Goal: Task Accomplishment & Management: Use online tool/utility

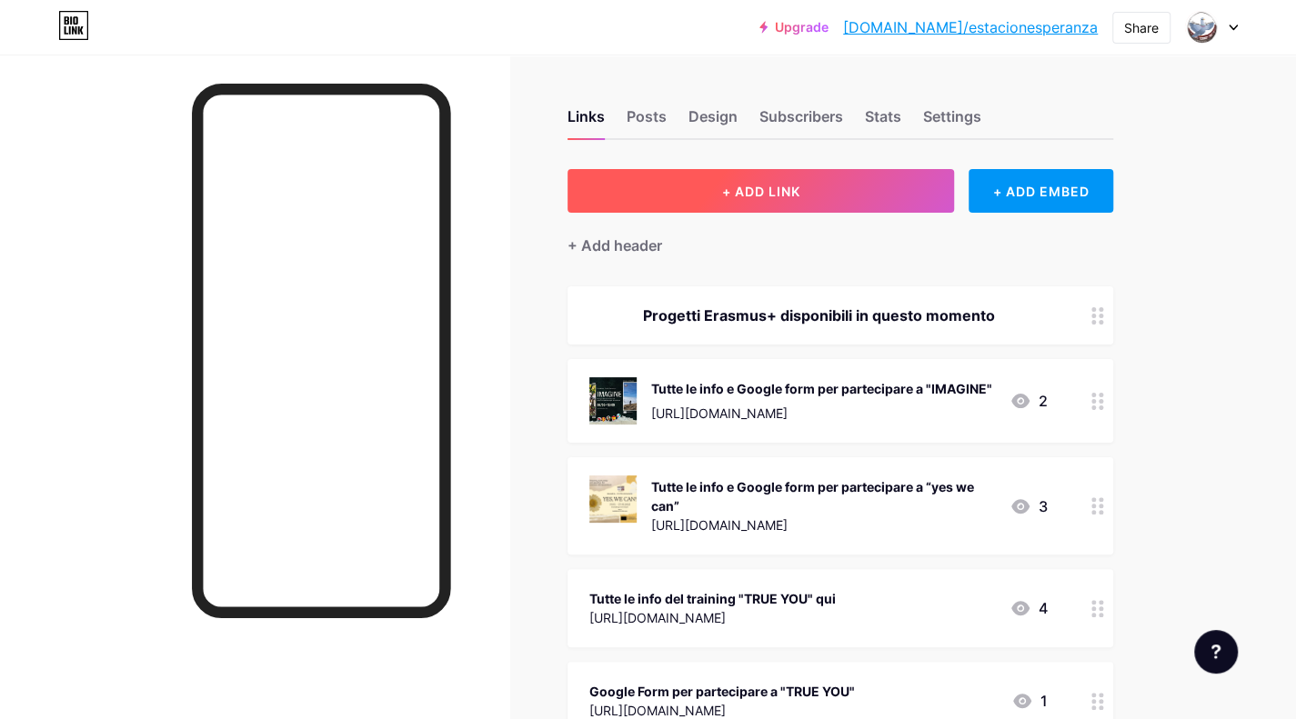
click at [759, 195] on span "+ ADD LINK" at bounding box center [760, 191] width 78 height 15
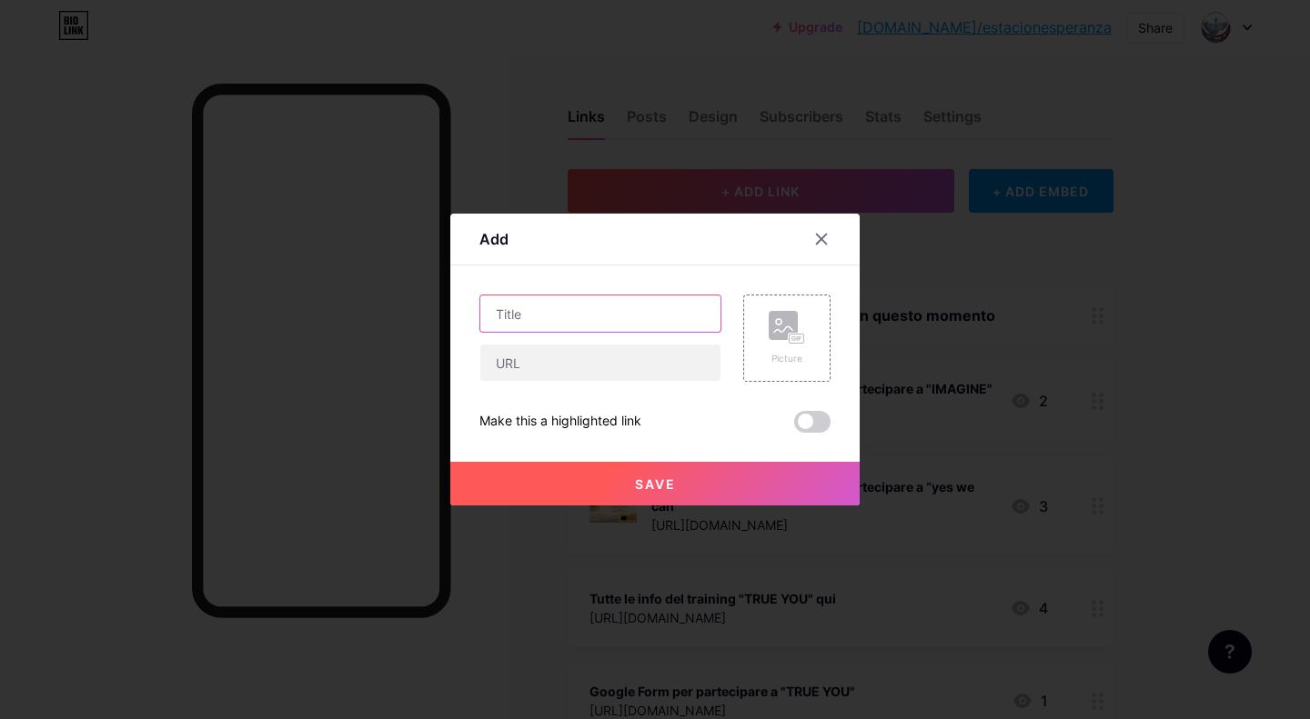
click at [609, 321] on input "text" at bounding box center [600, 314] width 240 height 36
click at [506, 317] on input ""earthlink"" at bounding box center [600, 314] width 240 height 36
click at [564, 316] on input ""Earthlink"" at bounding box center [600, 314] width 240 height 36
type input ""Earthlink" yout-exchange"
click at [789, 332] on rect at bounding box center [783, 325] width 29 height 29
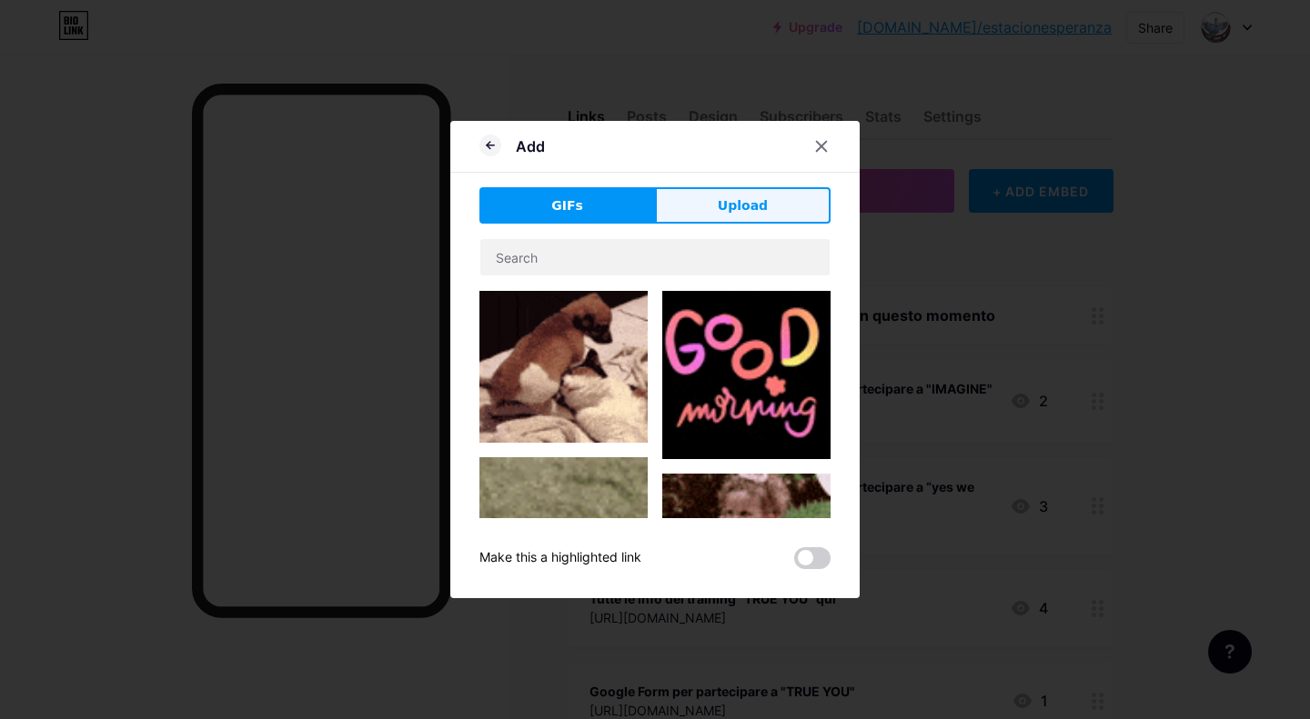
click at [708, 208] on button "Upload" at bounding box center [743, 205] width 176 height 36
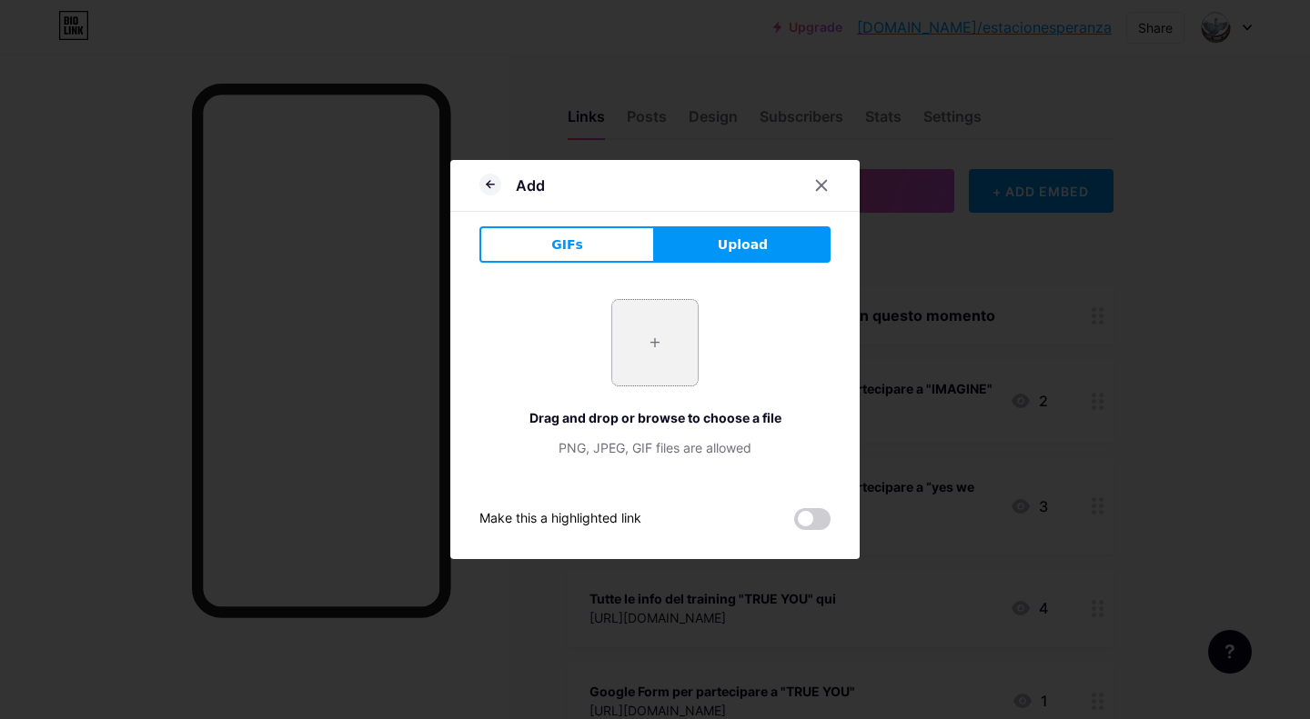
click at [648, 335] on input "file" at bounding box center [654, 342] width 85 height 85
click at [489, 186] on icon at bounding box center [490, 185] width 22 height 22
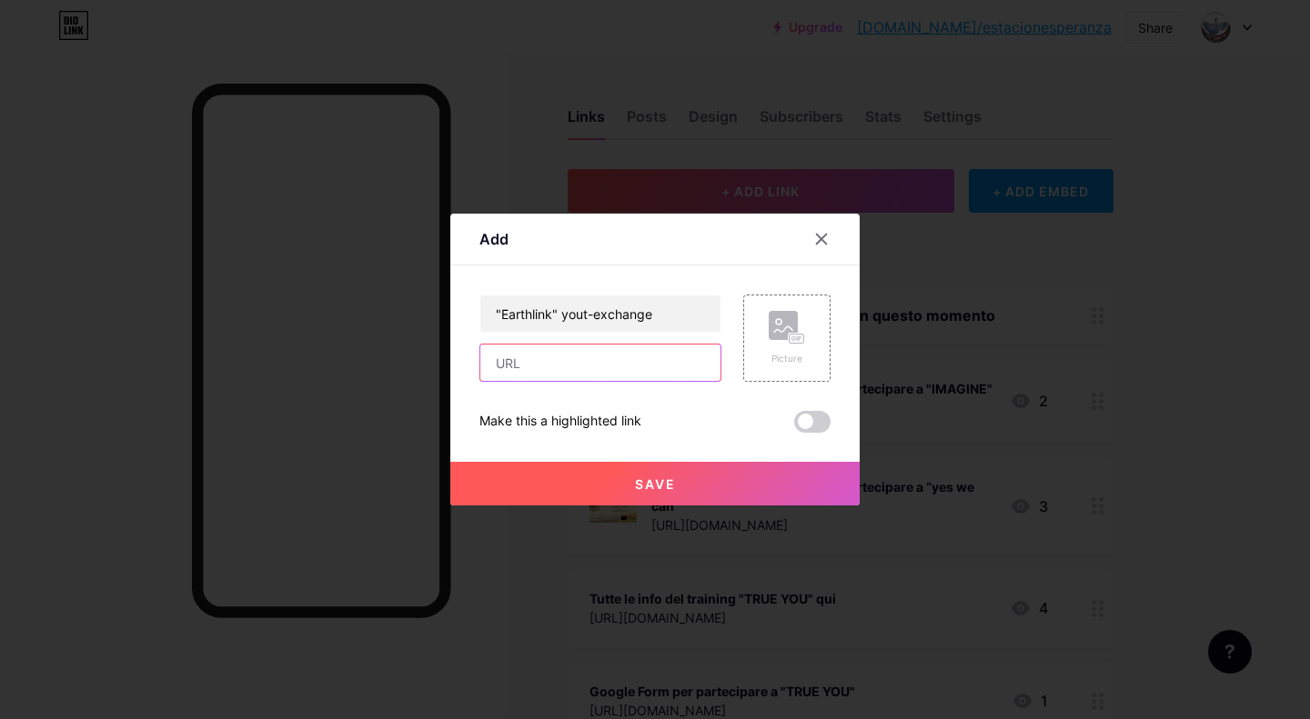
click at [591, 361] on input "text" at bounding box center [600, 363] width 240 height 36
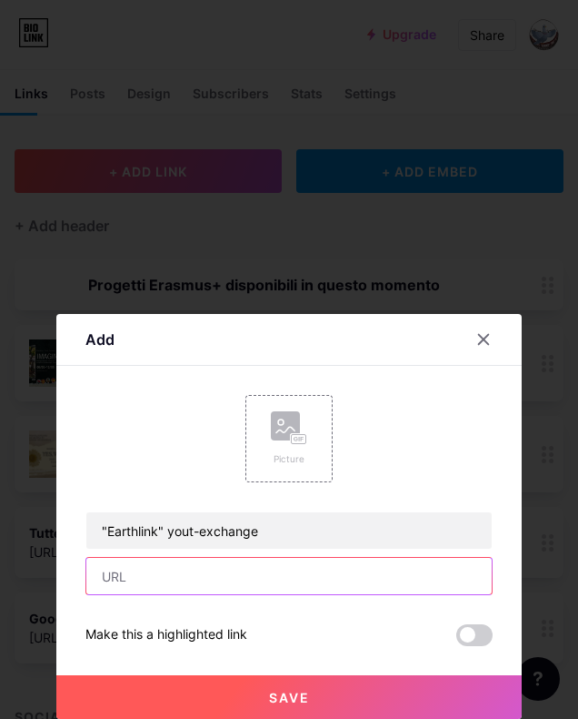
paste input "[URL][DOMAIN_NAME]"
type input "[URL][DOMAIN_NAME]"
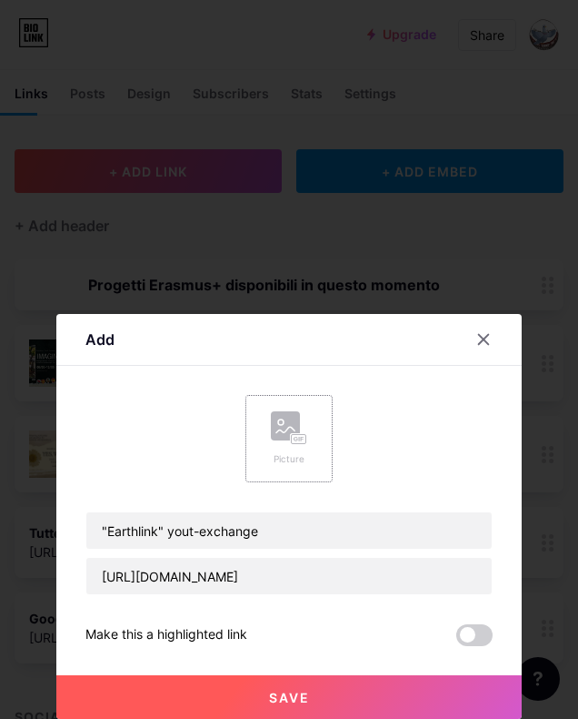
click at [280, 460] on div "Picture" at bounding box center [289, 459] width 36 height 14
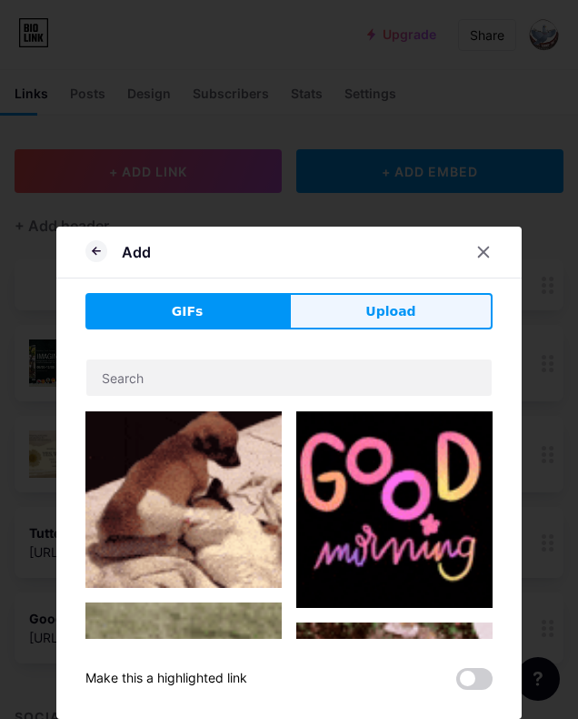
click at [396, 305] on span "Upload" at bounding box center [391, 311] width 50 height 19
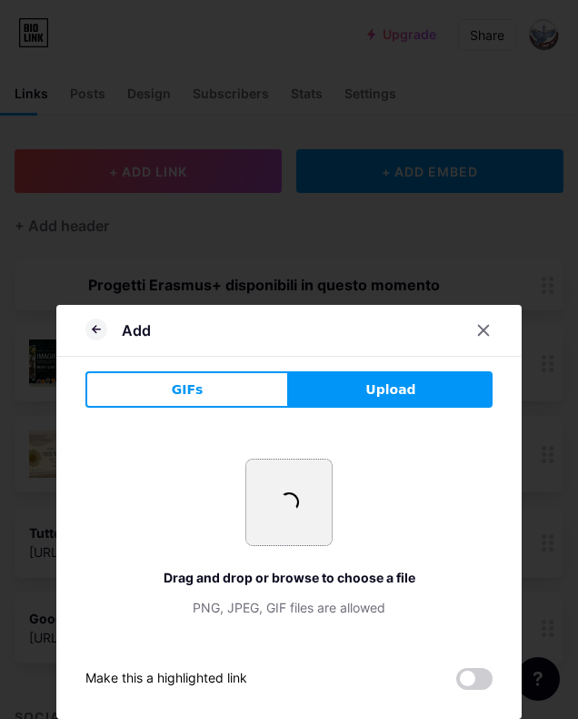
click at [286, 512] on input "file" at bounding box center [288, 501] width 85 height 85
click at [91, 331] on icon at bounding box center [96, 329] width 22 height 22
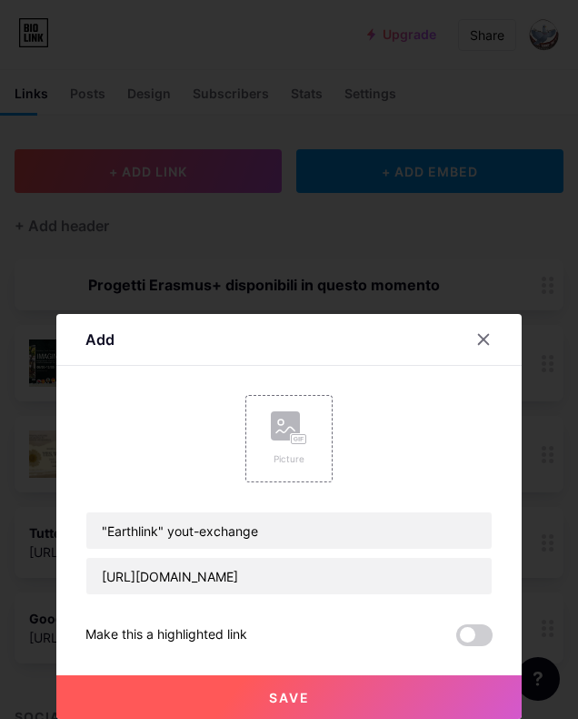
click at [258, 686] on button "Save" at bounding box center [289, 697] width 466 height 44
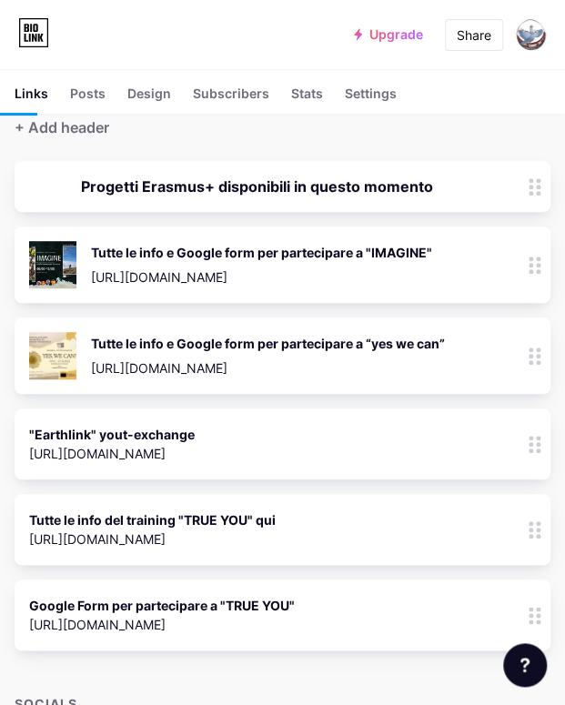
scroll to position [98, 0]
click at [541, 443] on icon at bounding box center [534, 444] width 13 height 17
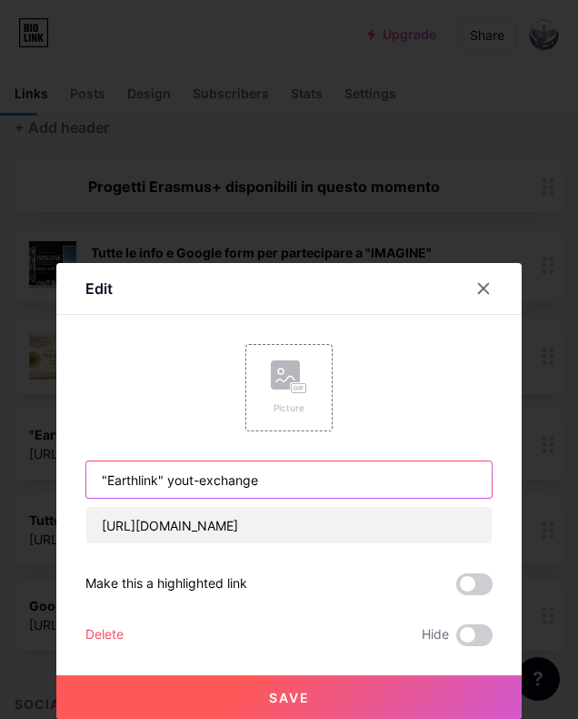
click at [192, 479] on input ""Earthlink" yout-exchange" at bounding box center [289, 479] width 406 height 36
type input ""Earthlink" youth-exchange"
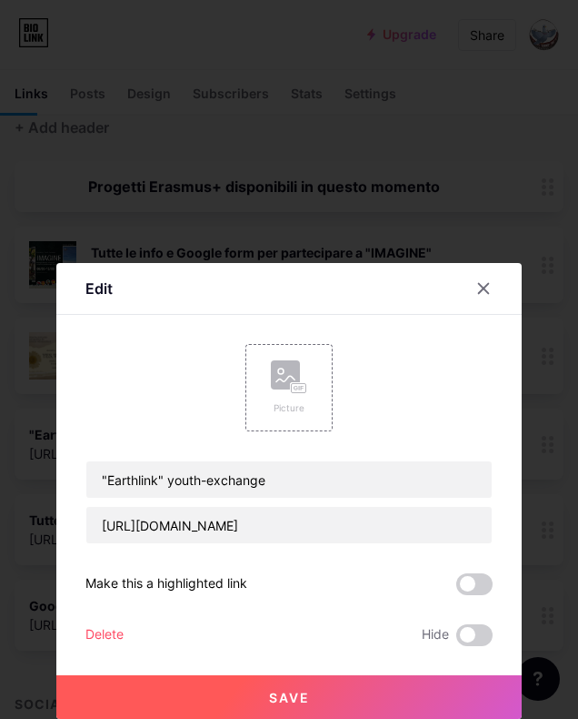
click at [311, 685] on button "Save" at bounding box center [289, 697] width 466 height 44
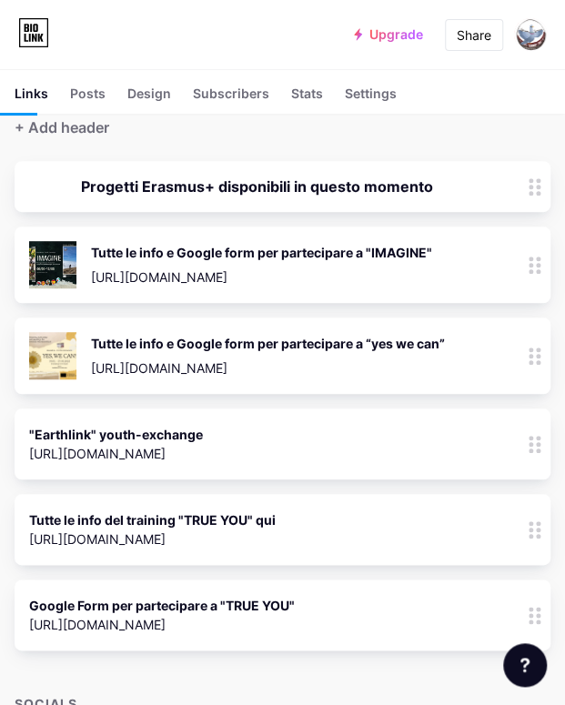
scroll to position [0, 0]
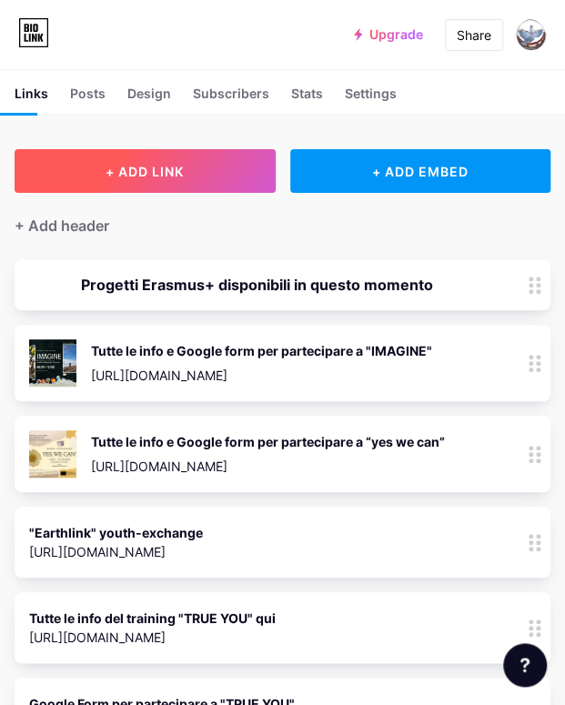
click at [166, 167] on span "+ ADD LINK" at bounding box center [145, 171] width 78 height 15
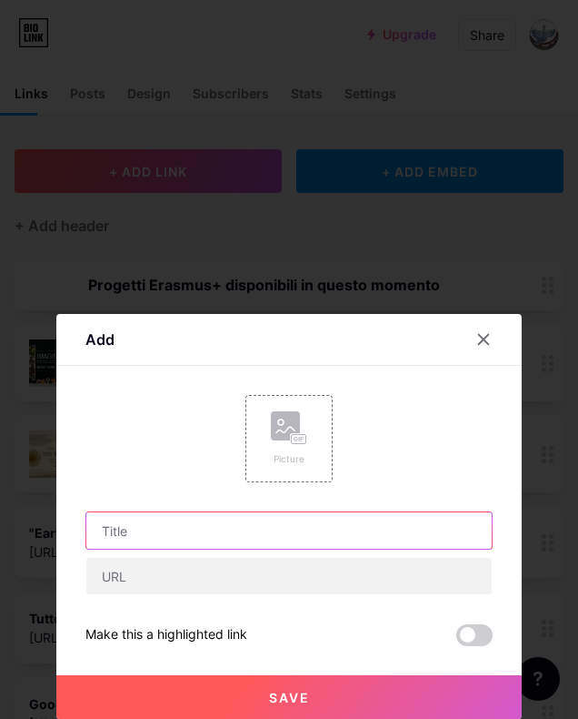
click at [267, 526] on input "text" at bounding box center [289, 530] width 406 height 36
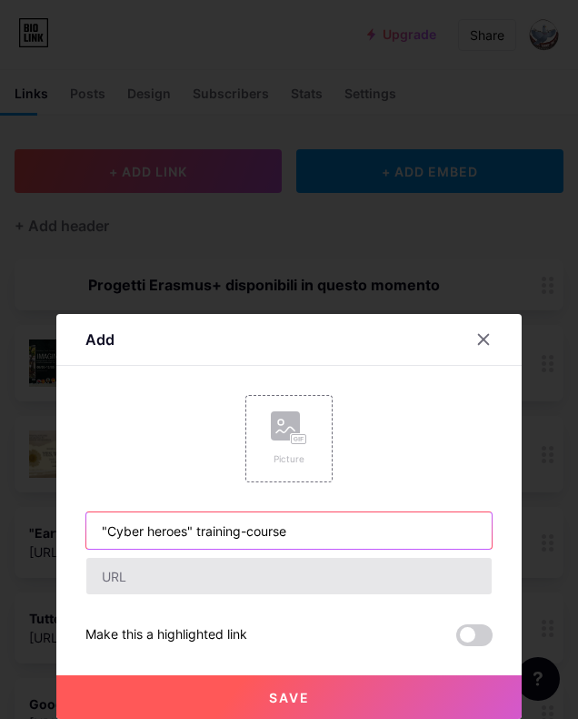
type input ""Cyber heroes" training-course"
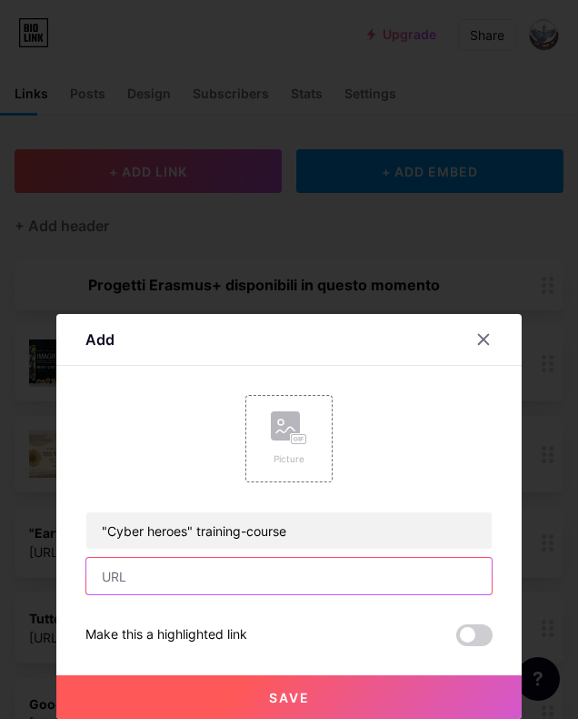
click at [226, 574] on input "text" at bounding box center [289, 576] width 406 height 36
paste input "[URL][DOMAIN_NAME]"
type input "[URL][DOMAIN_NAME]"
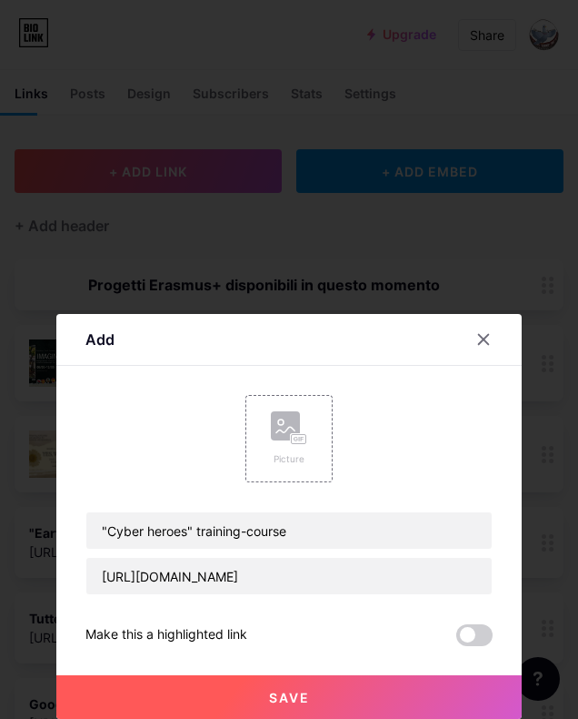
click at [287, 694] on span "Save" at bounding box center [289, 696] width 41 height 15
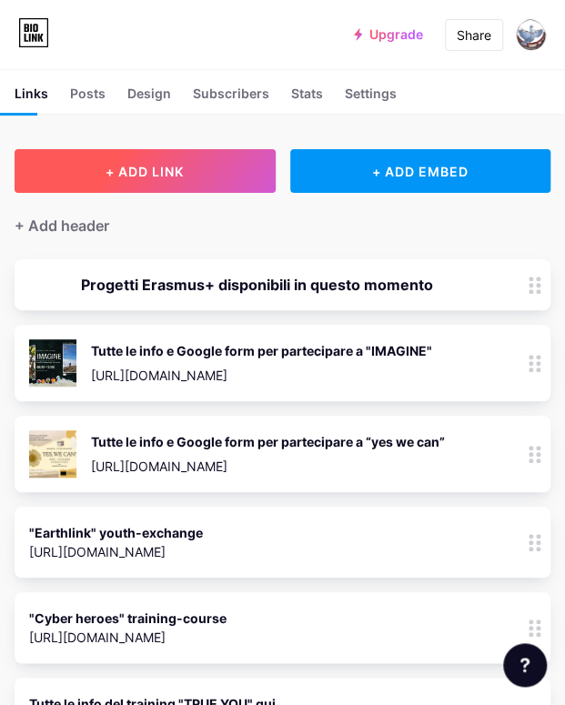
click at [211, 168] on button "+ ADD LINK" at bounding box center [145, 171] width 261 height 44
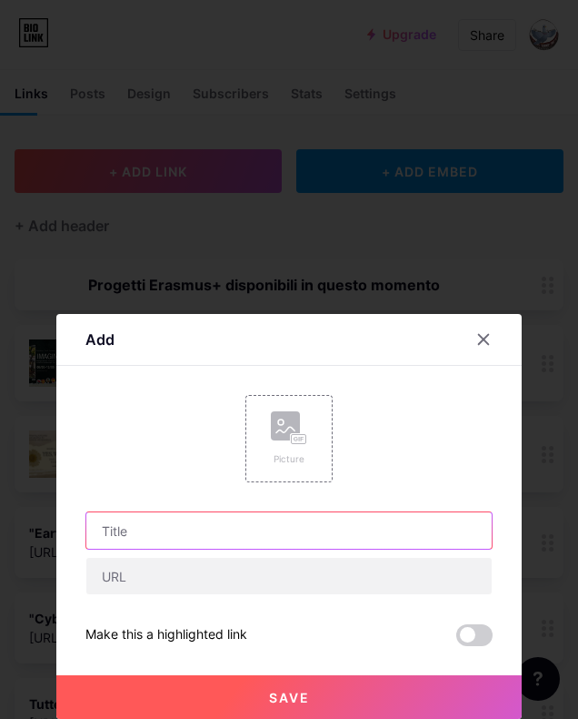
click at [202, 522] on input "text" at bounding box center [289, 530] width 406 height 36
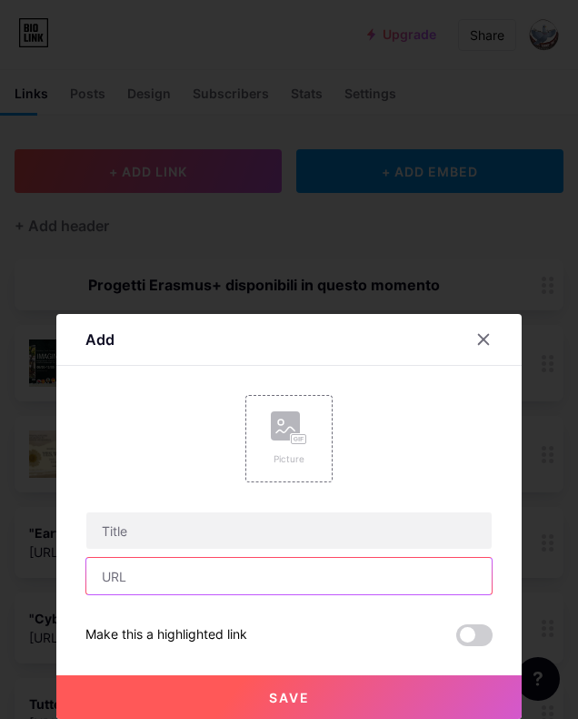
click at [177, 578] on input "text" at bounding box center [289, 576] width 406 height 36
paste input "[URL][DOMAIN_NAME]"
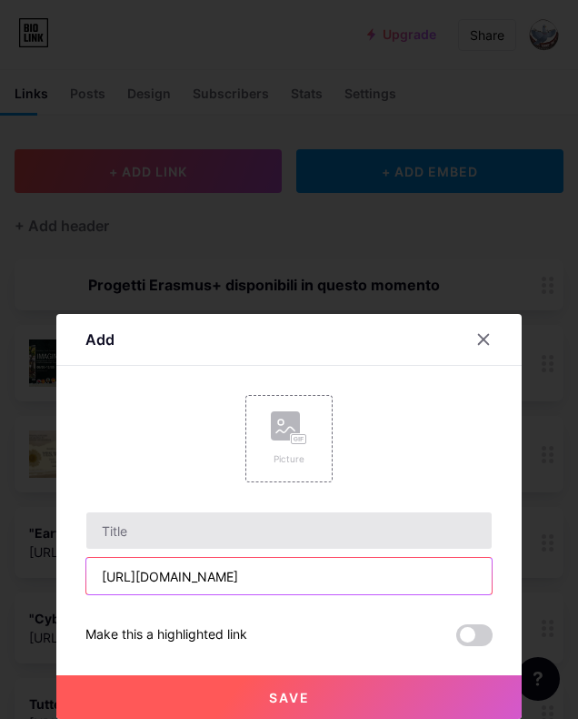
type input "[URL][DOMAIN_NAME]"
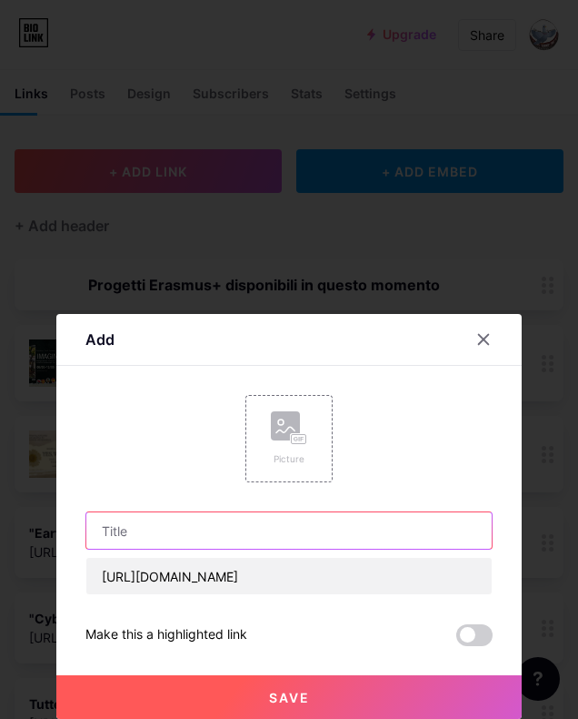
click at [179, 536] on input "text" at bounding box center [289, 530] width 406 height 36
click at [101, 532] on input "Unplugged"" at bounding box center [289, 530] width 406 height 36
click at [188, 527] on input ""Unplugged"" at bounding box center [289, 530] width 406 height 36
type input ""Unplugged" - training course"
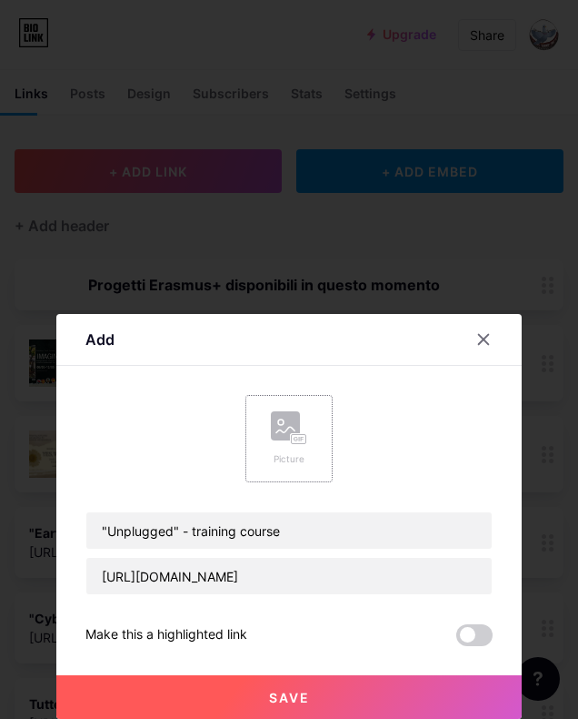
click at [276, 437] on rect at bounding box center [285, 425] width 29 height 29
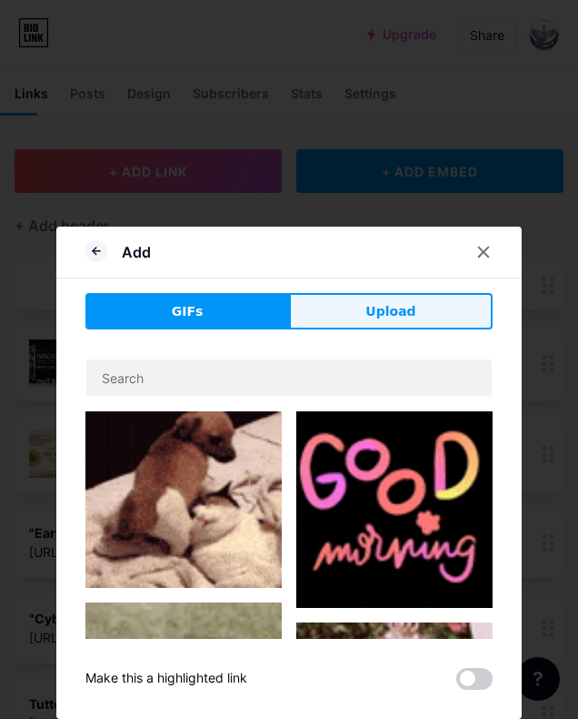
click at [350, 312] on button "Upload" at bounding box center [391, 311] width 204 height 36
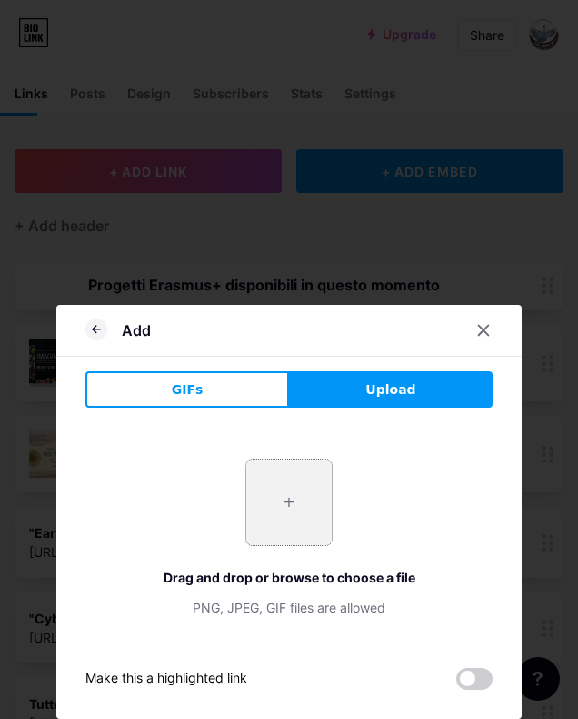
click at [287, 536] on input "file" at bounding box center [288, 501] width 85 height 85
click at [96, 329] on icon at bounding box center [96, 329] width 7 height 0
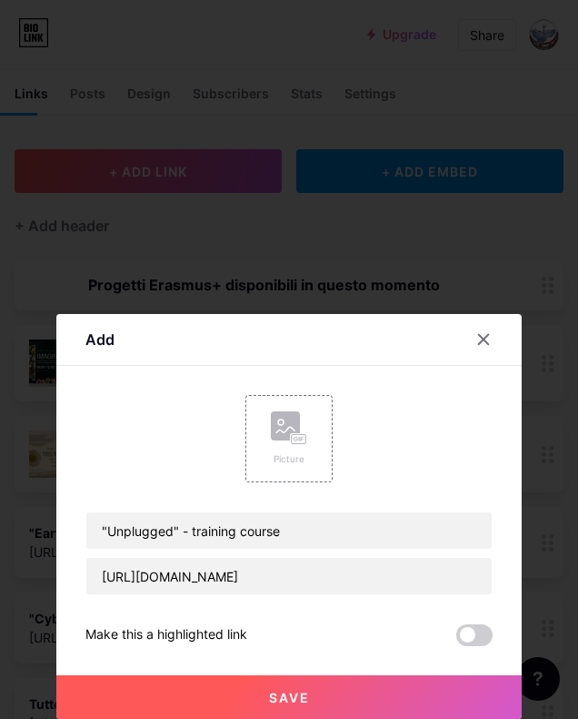
click at [340, 699] on button "Save" at bounding box center [289, 697] width 466 height 44
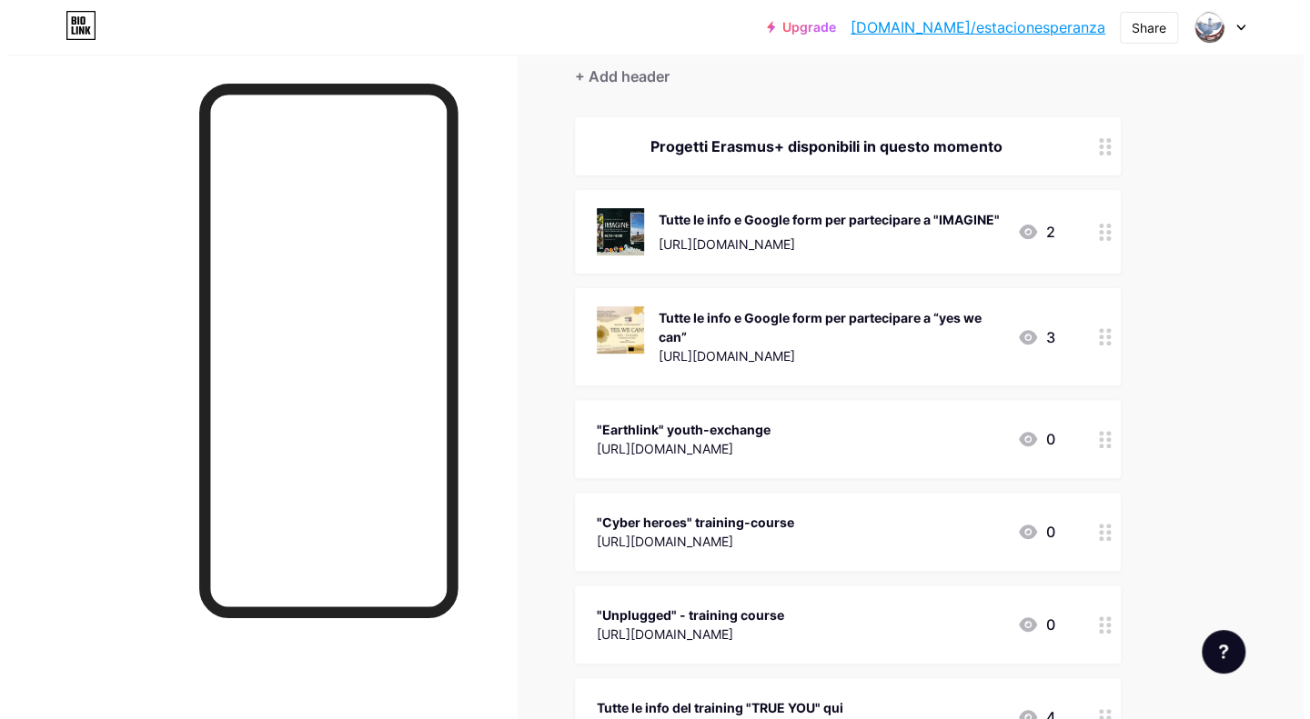
scroll to position [172, 0]
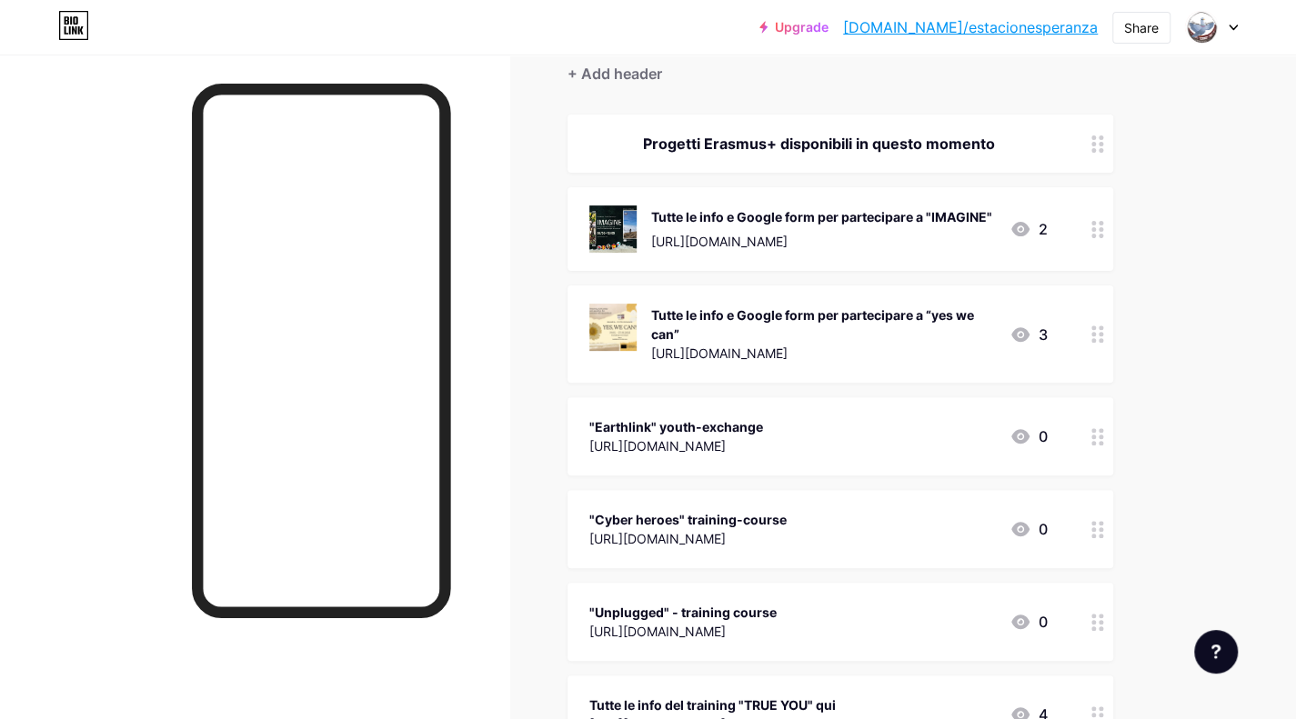
click at [1099, 432] on icon at bounding box center [1097, 436] width 13 height 17
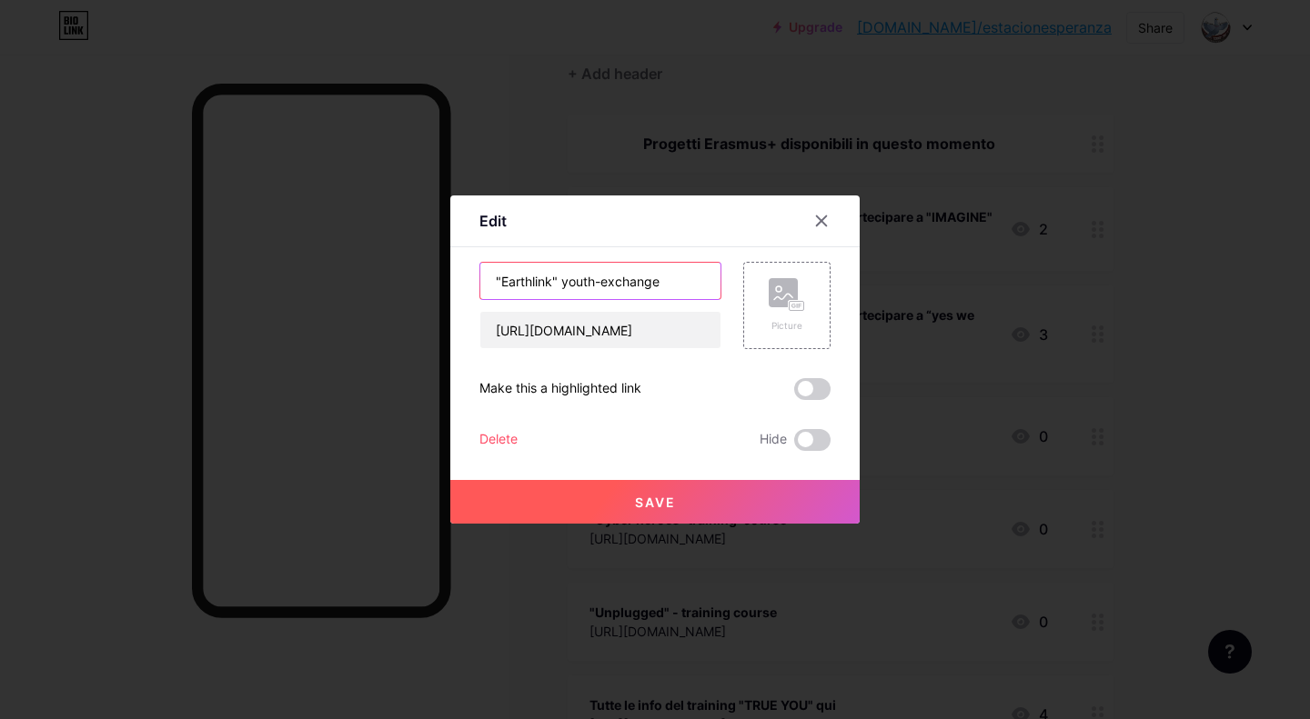
click at [661, 283] on input ""Earthlink" youth-exchange" at bounding box center [600, 281] width 240 height 36
type input ""Earthlink" youth-exchange, infopack con tutte le info"
click at [599, 493] on button "Save" at bounding box center [654, 502] width 409 height 44
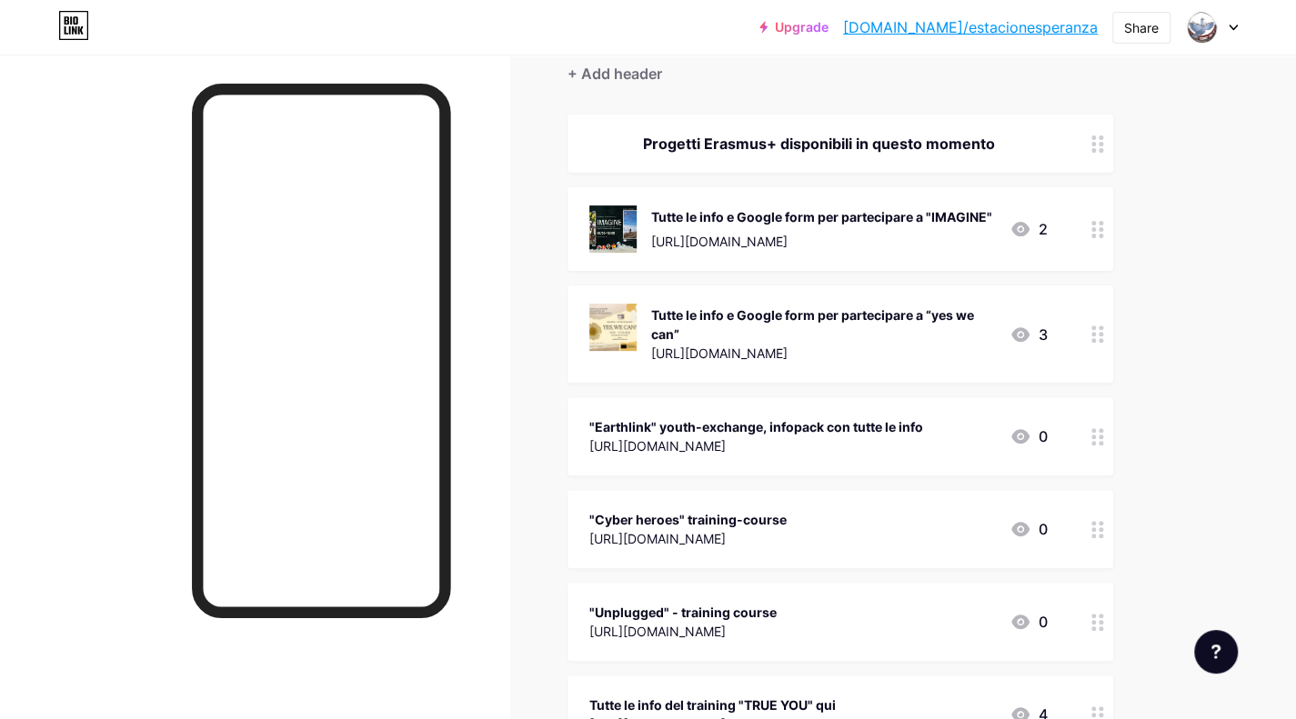
click at [1091, 530] on icon at bounding box center [1097, 529] width 13 height 17
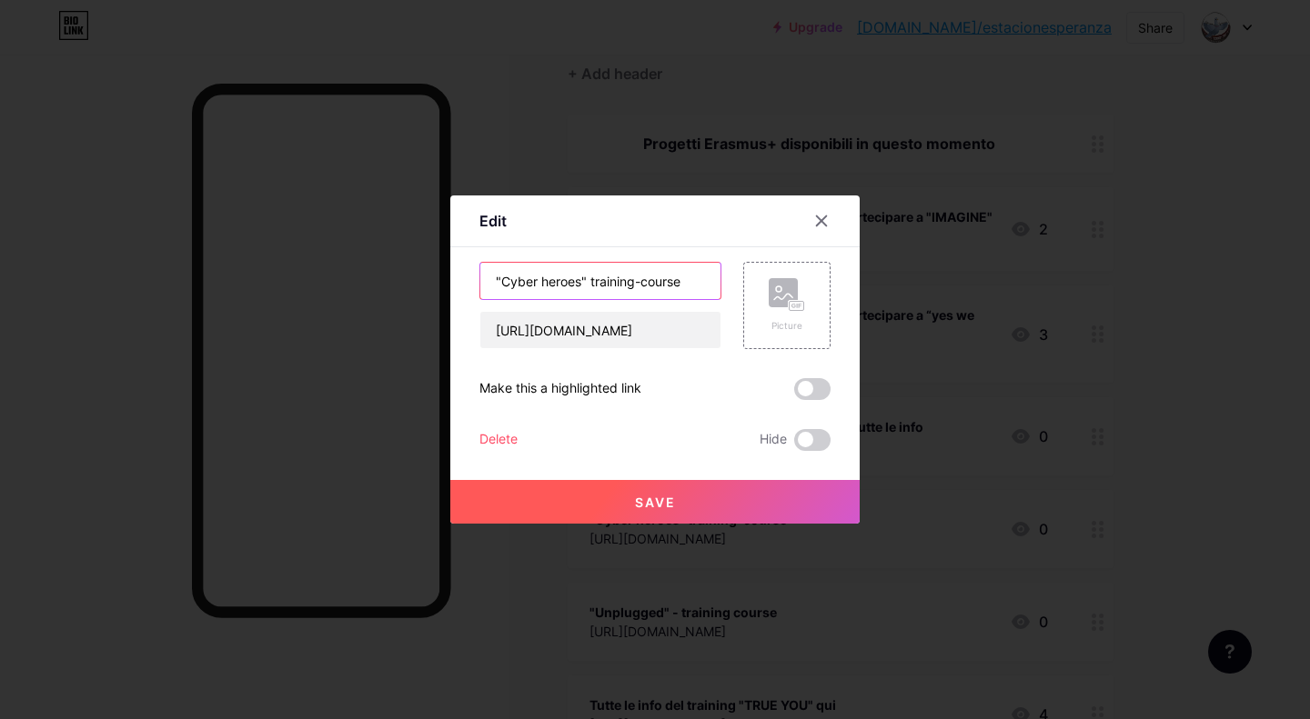
click at [683, 279] on input ""Cyber heroes" training-course" at bounding box center [600, 281] width 240 height 36
type input ""Cyber heroes" training-course, infopack con tutte le info"
click at [653, 503] on span "Save" at bounding box center [655, 502] width 41 height 15
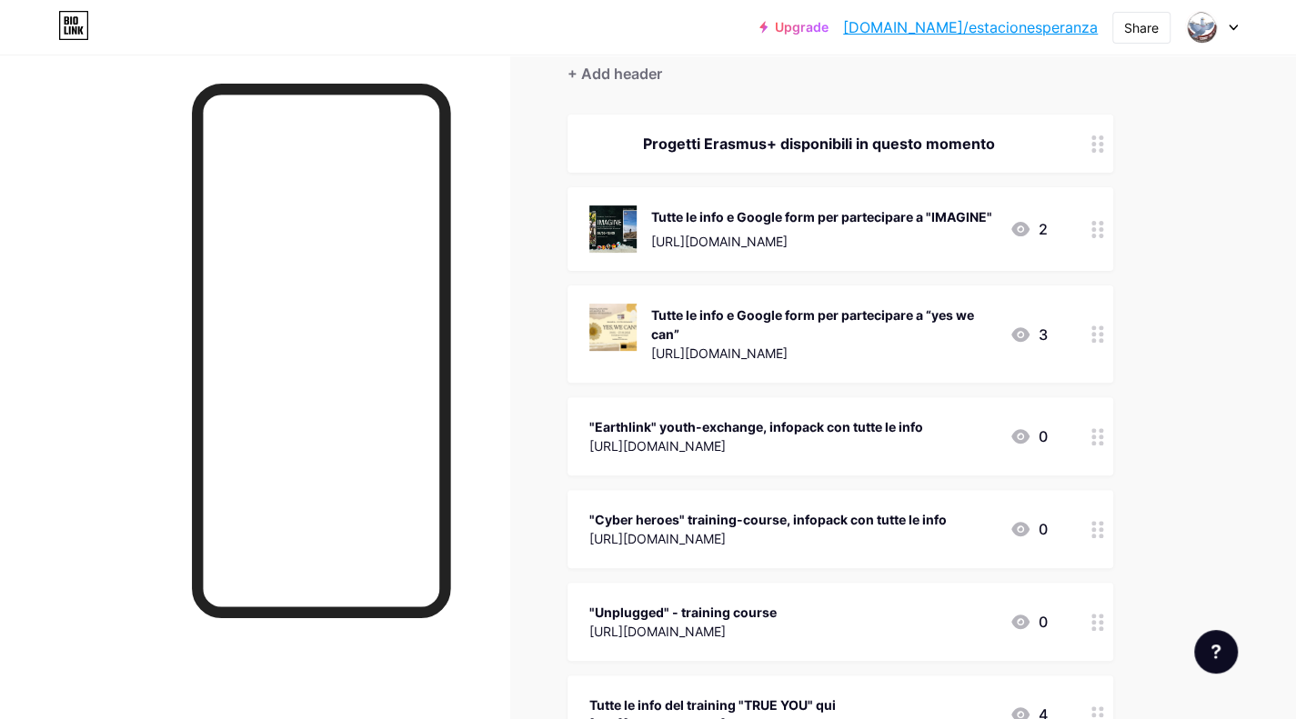
click at [1093, 627] on circle at bounding box center [1093, 629] width 5 height 5
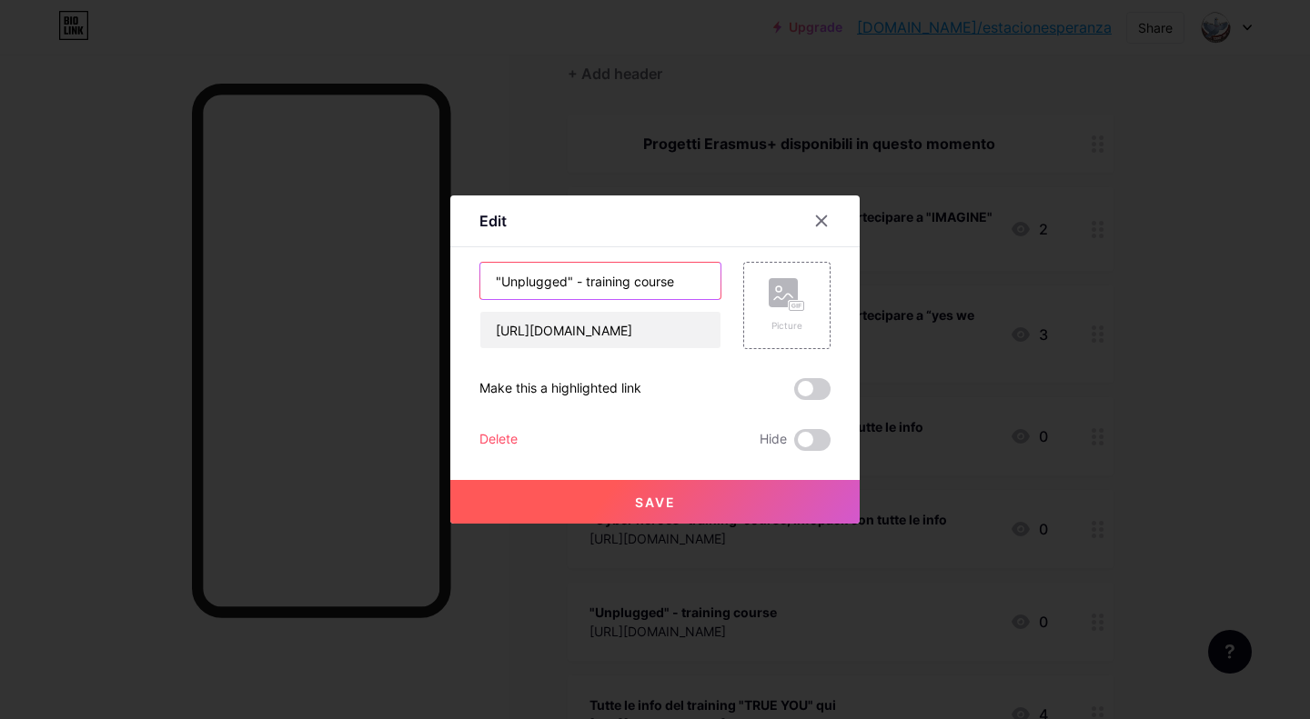
click at [680, 285] on input ""Unplugged" - training course" at bounding box center [600, 281] width 240 height 36
type input ""Unplugged" - training course, infopack con tutte le info"
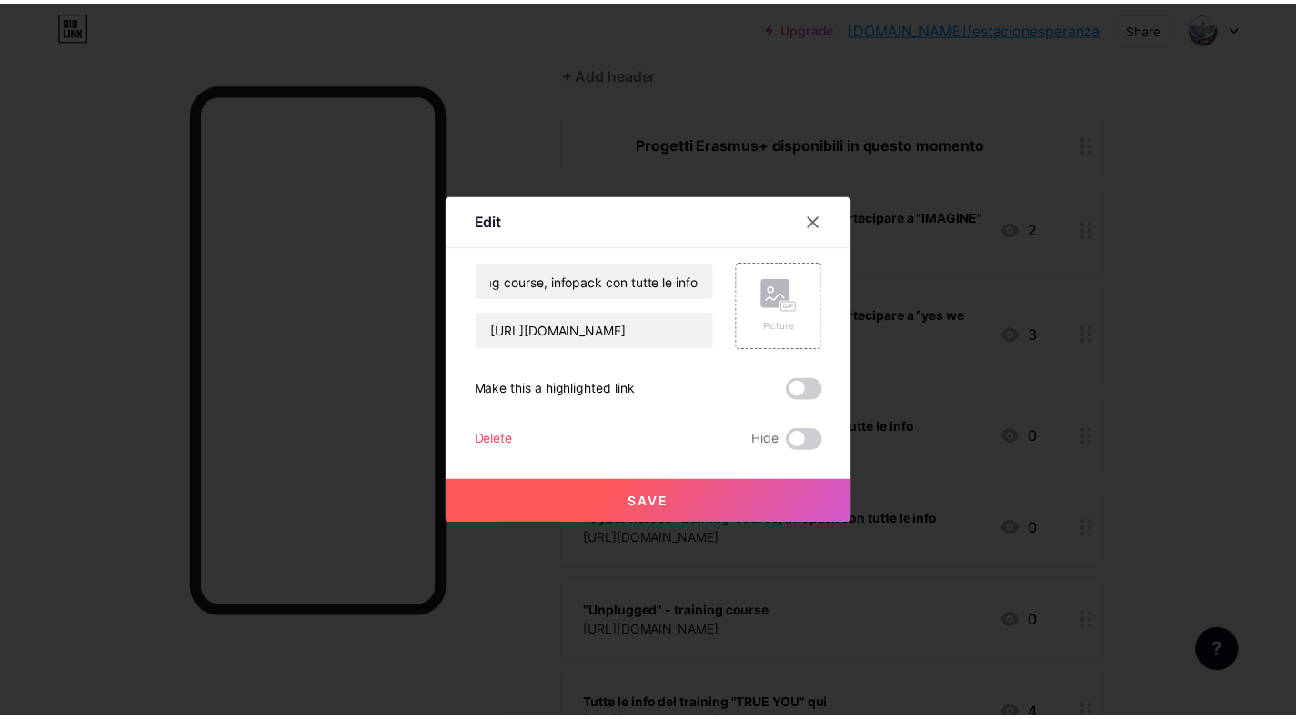
scroll to position [0, 0]
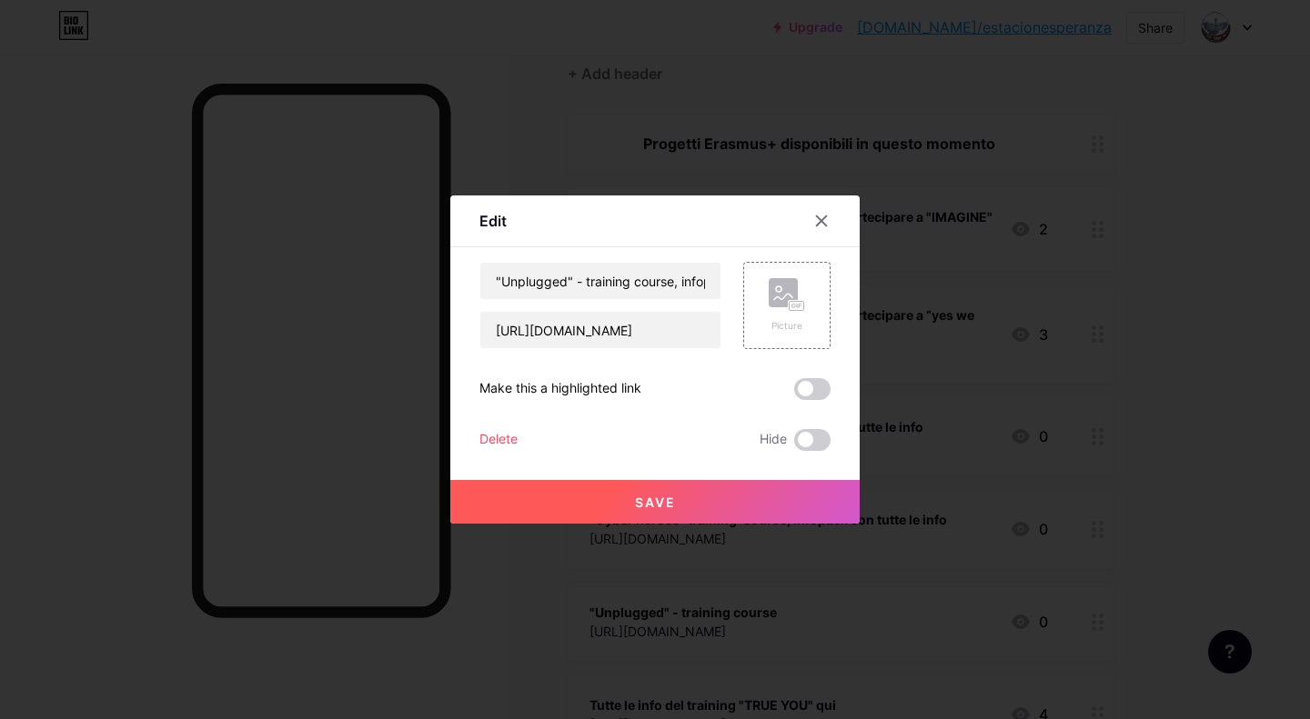
click at [662, 506] on span "Save" at bounding box center [655, 502] width 41 height 15
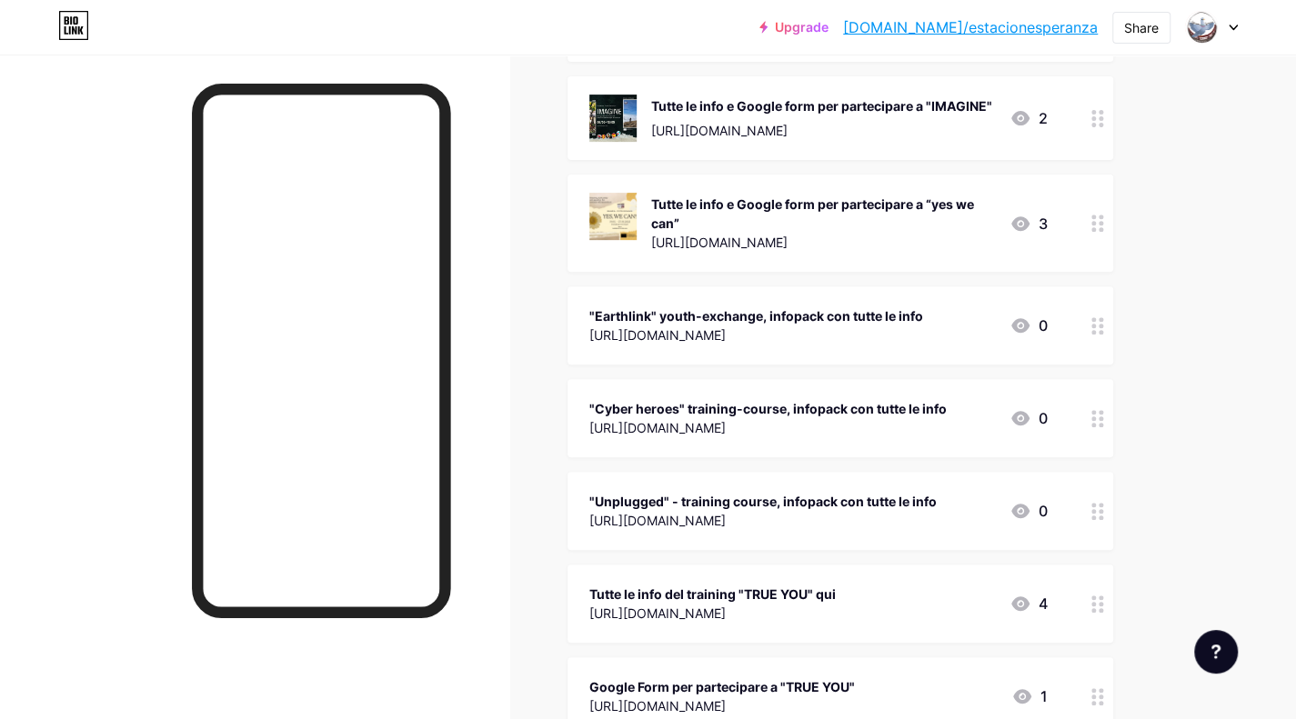
scroll to position [282, 0]
